Goal: Task Accomplishment & Management: Complete application form

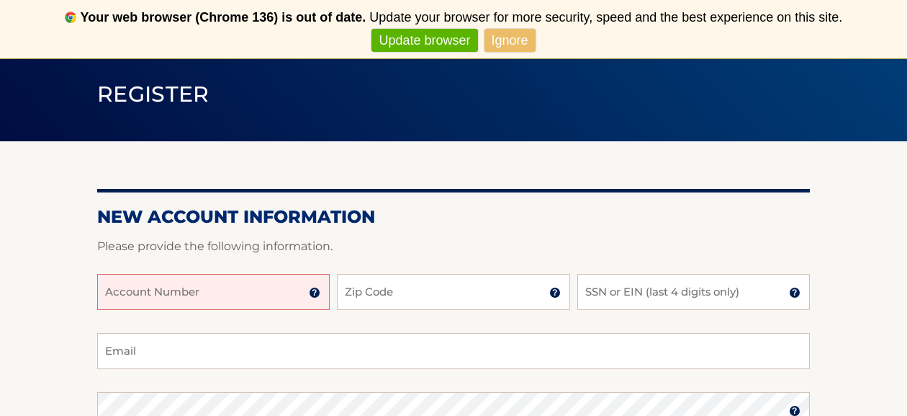
scroll to position [96, 0]
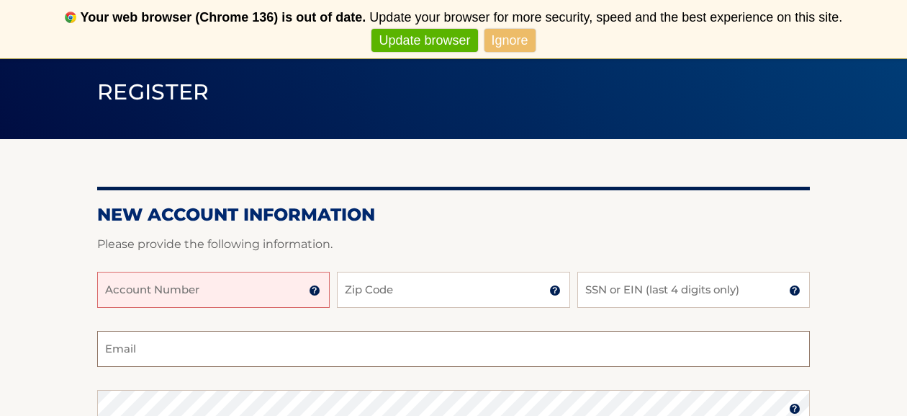
click at [322, 339] on input "Email" at bounding box center [453, 349] width 713 height 36
click at [274, 297] on input "Account Number" at bounding box center [213, 290] width 233 height 36
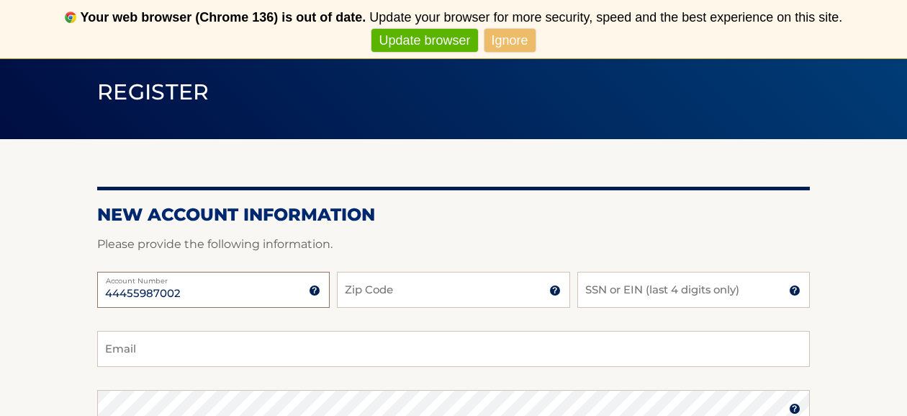
type input "44455987002"
click at [414, 285] on input "Zip Code" at bounding box center [453, 290] width 233 height 36
type input "33018"
click at [660, 291] on input "SSN or EIN (last 4 digits only)" at bounding box center [694, 290] width 233 height 36
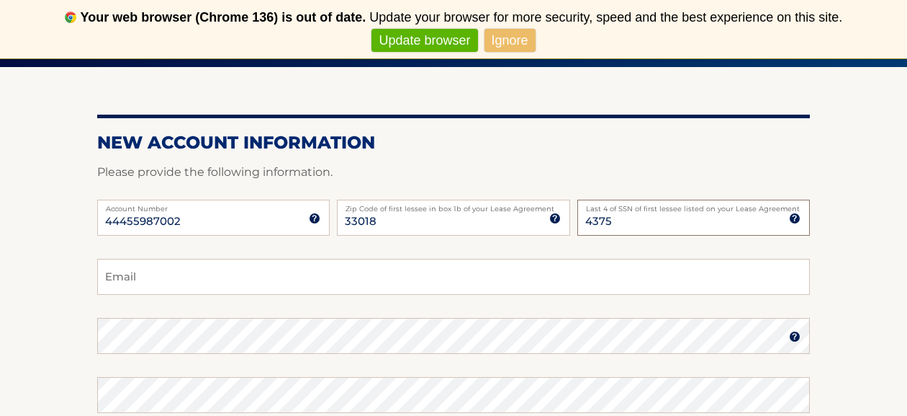
scroll to position [171, 0]
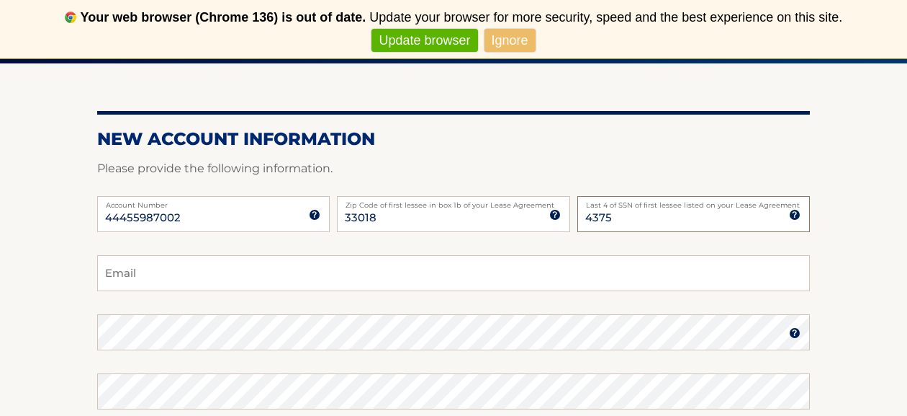
type input "4375"
click at [555, 283] on input "Email" at bounding box center [453, 273] width 713 height 36
type input "[EMAIL_ADDRESS][DOMAIN_NAME]"
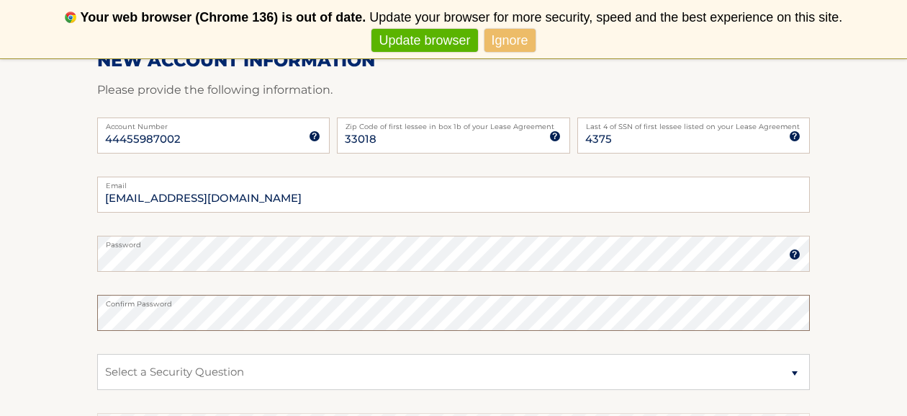
scroll to position [281, 0]
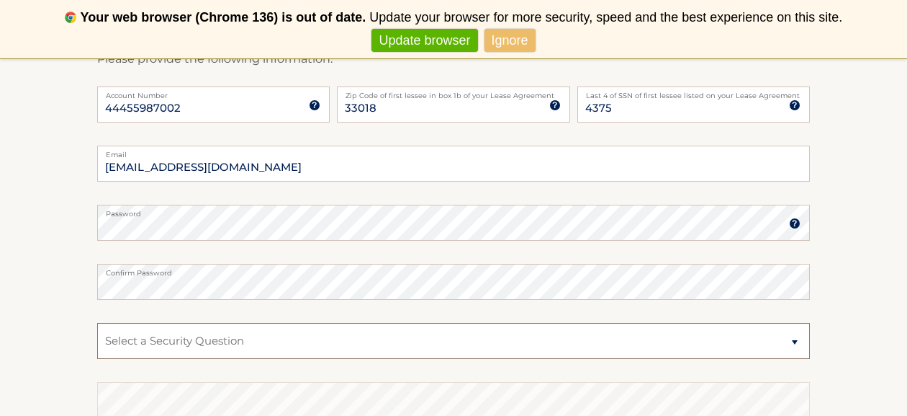
click at [281, 337] on select "Select a Security Question What was the name of your elementary school? What is…" at bounding box center [453, 341] width 713 height 36
select select "4"
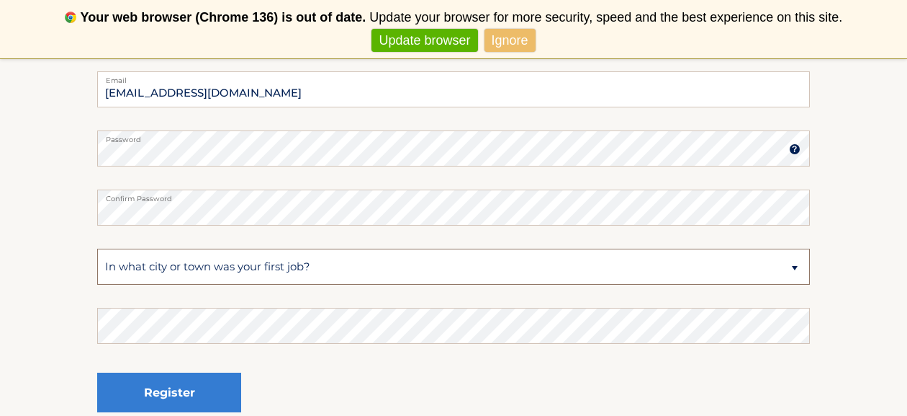
scroll to position [356, 0]
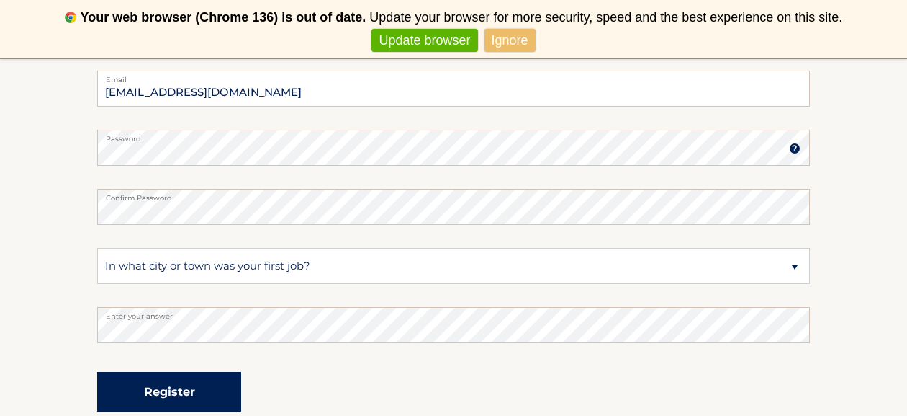
click at [210, 379] on button "Register" at bounding box center [169, 392] width 144 height 40
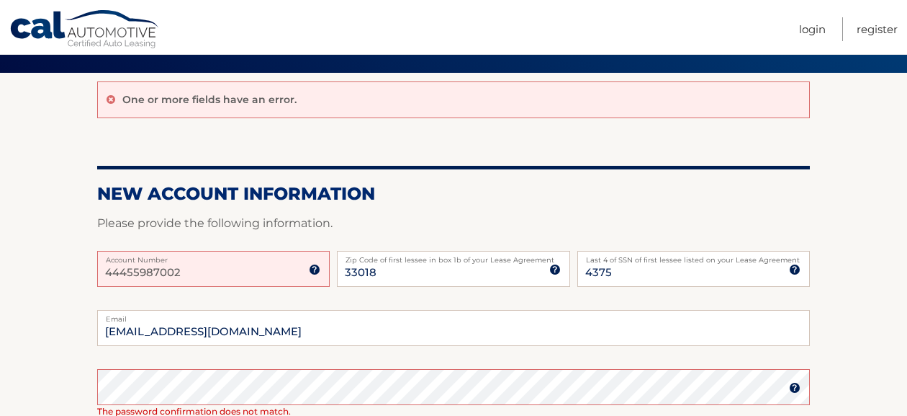
scroll to position [172, 0]
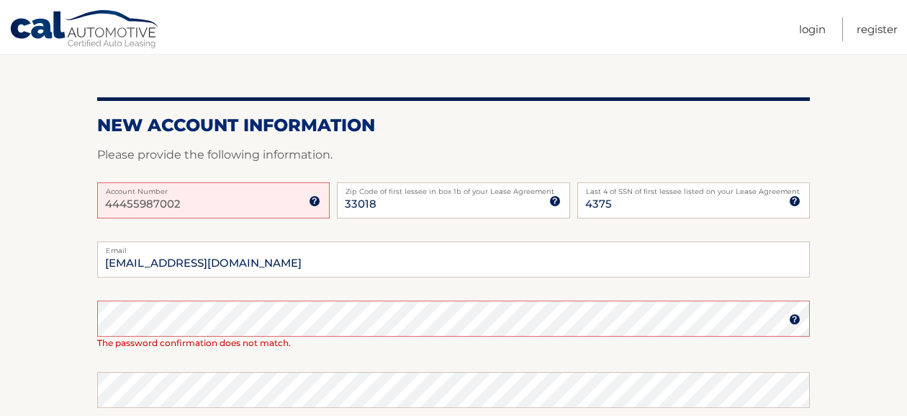
click at [227, 200] on input "44455987002" at bounding box center [213, 200] width 233 height 36
type input "44455987002"
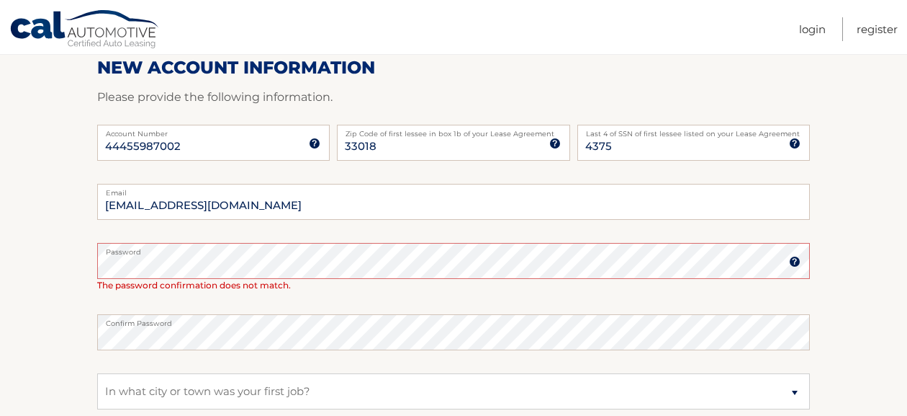
click at [33, 340] on section "One or more fields have an error. New Account Information Please provide the fo…" at bounding box center [453, 257] width 907 height 620
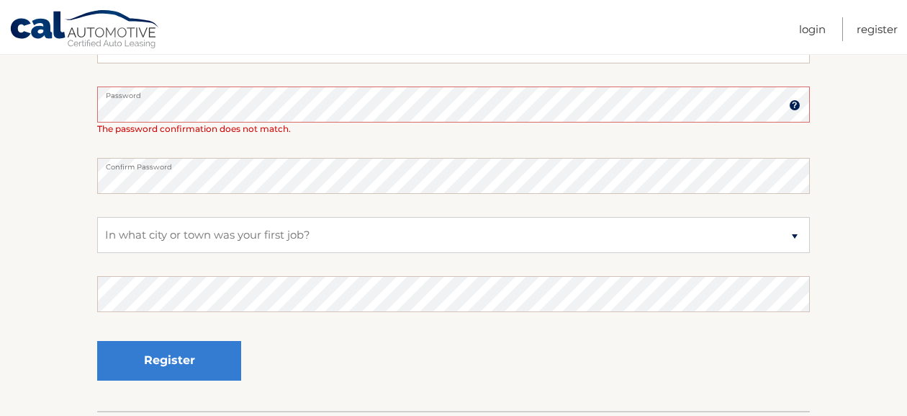
scroll to position [395, 0]
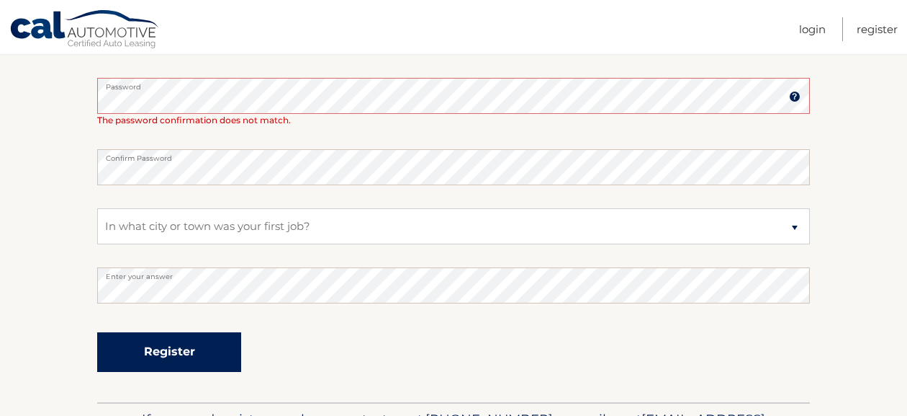
click at [131, 359] on button "Register" at bounding box center [169, 352] width 144 height 40
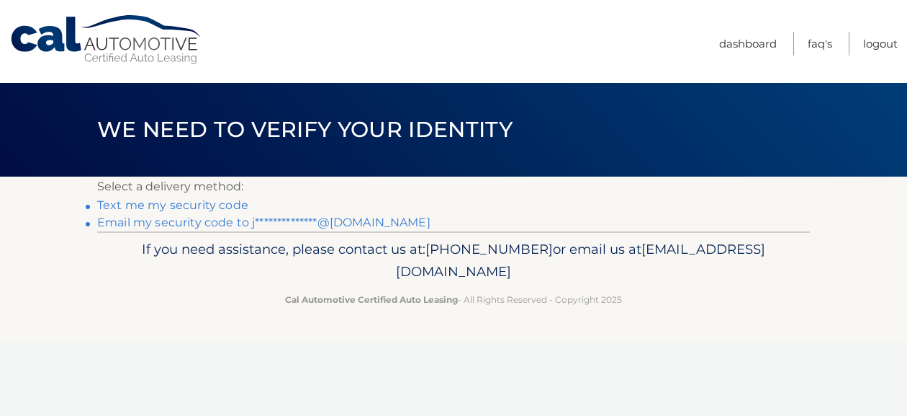
click at [231, 207] on link "Text me my security code" at bounding box center [172, 205] width 151 height 14
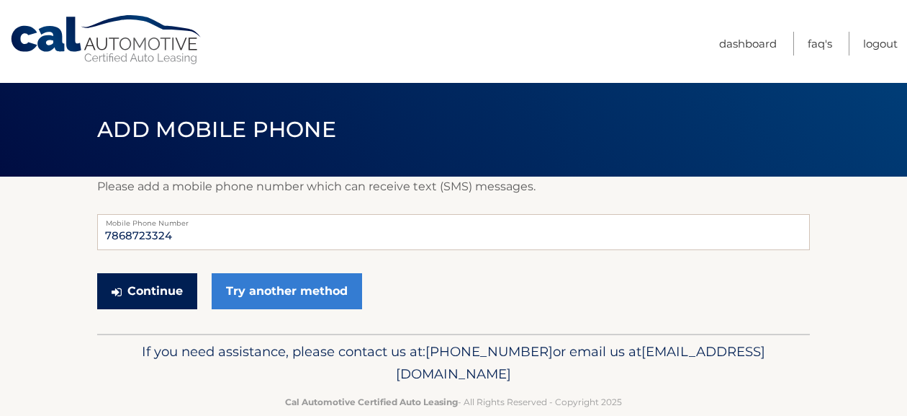
click at [176, 293] on button "Continue" at bounding box center [147, 291] width 100 height 36
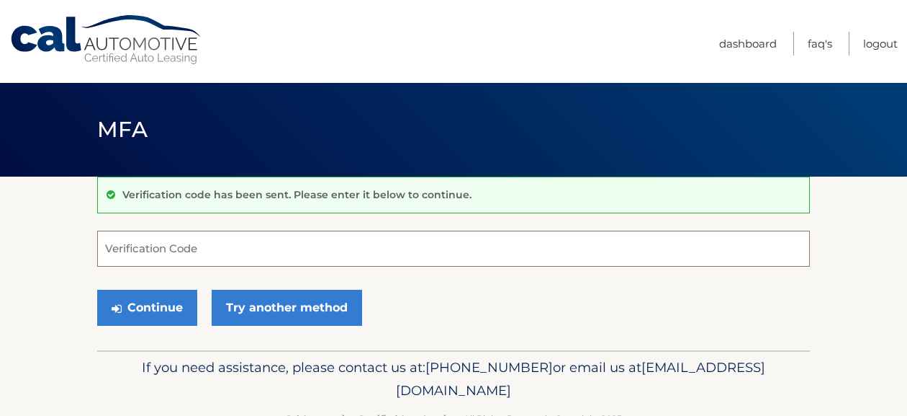
click at [186, 251] on input "Verification Code" at bounding box center [453, 248] width 713 height 36
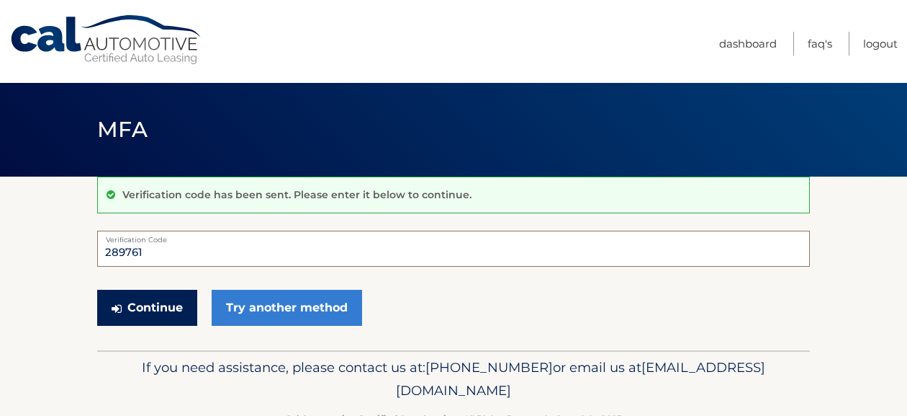
type input "289761"
click at [157, 298] on button "Continue" at bounding box center [147, 308] width 100 height 36
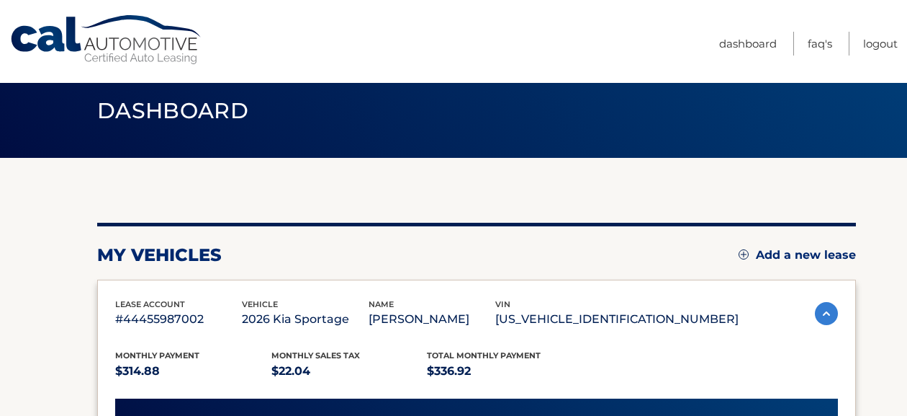
scroll to position [16, 0]
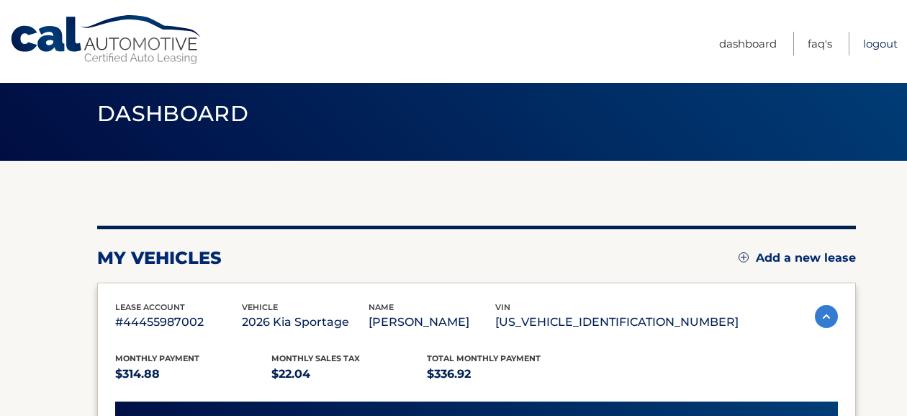
click at [888, 44] on link "Logout" at bounding box center [881, 44] width 35 height 24
